Goal: Task Accomplishment & Management: Use online tool/utility

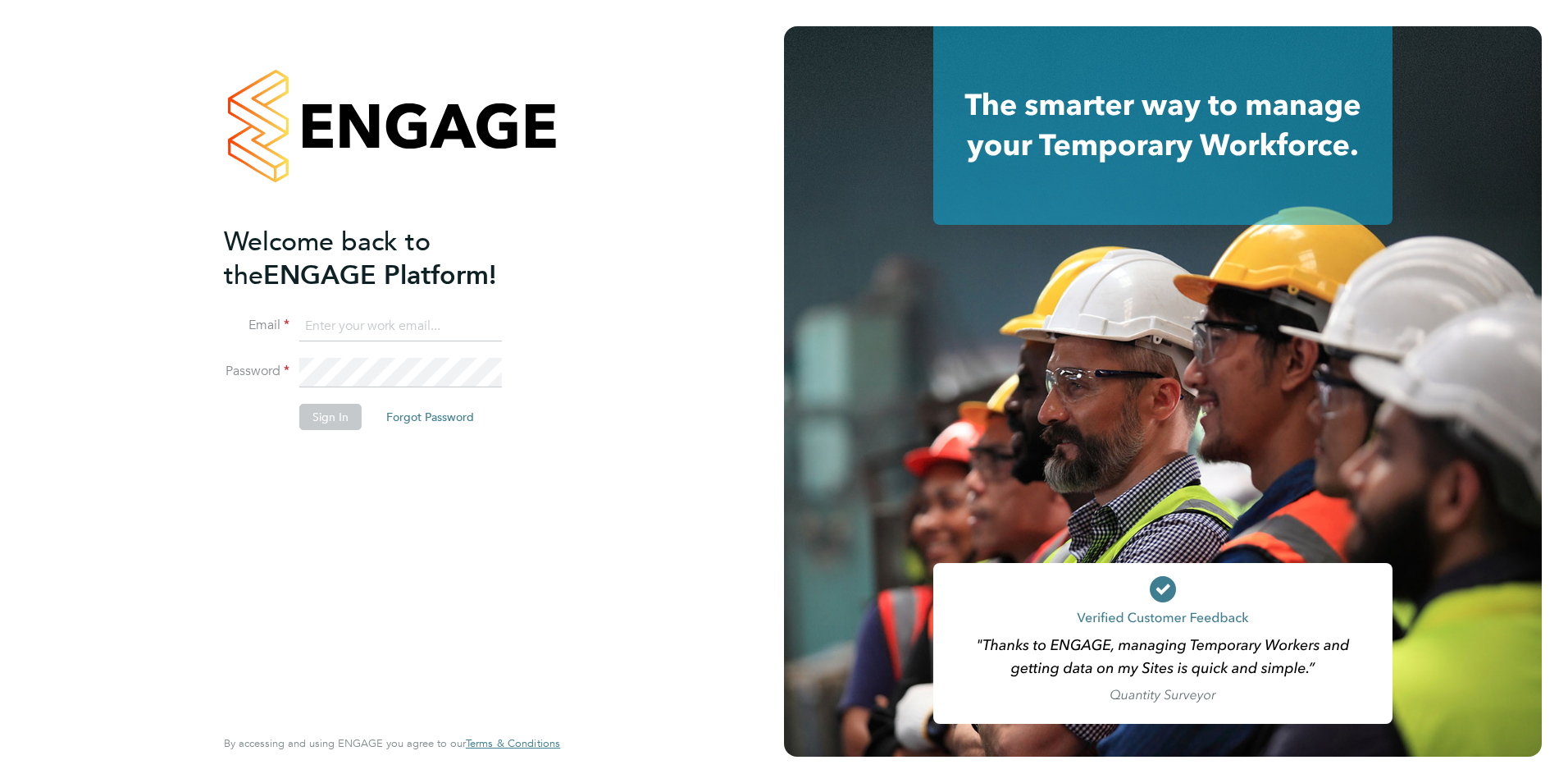
type input "jo@tglsearch.com"
click at [333, 423] on button "Sign In" at bounding box center [330, 416] width 62 height 26
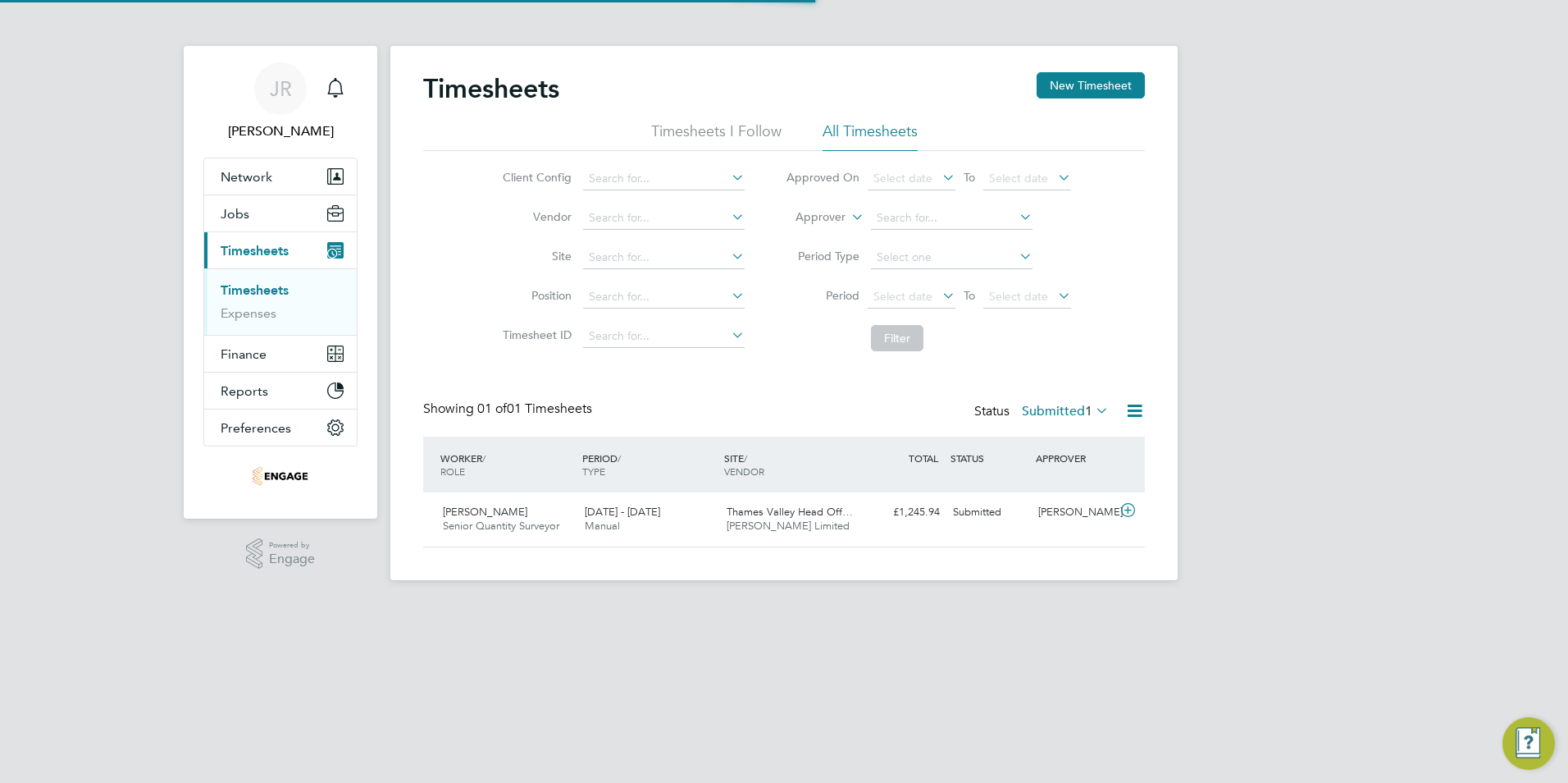
scroll to position [42, 143]
